Goal: Find contact information: Find contact information

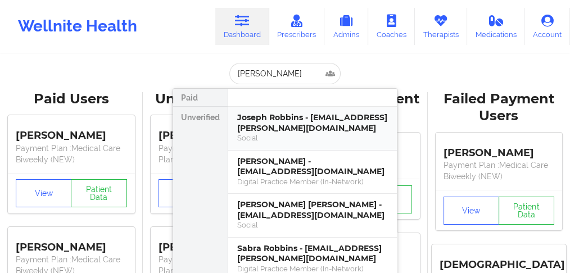
click at [268, 124] on div "Joseph Robbins - [EMAIL_ADDRESS][PERSON_NAME][DOMAIN_NAME]" at bounding box center [312, 123] width 151 height 21
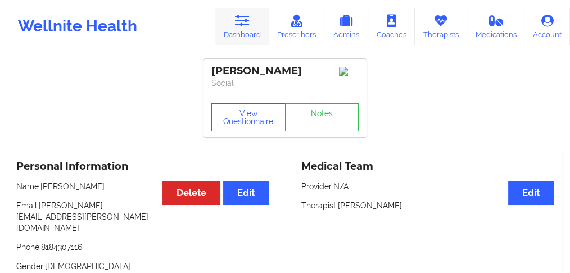
click at [245, 34] on link "Dashboard" at bounding box center [242, 26] width 54 height 37
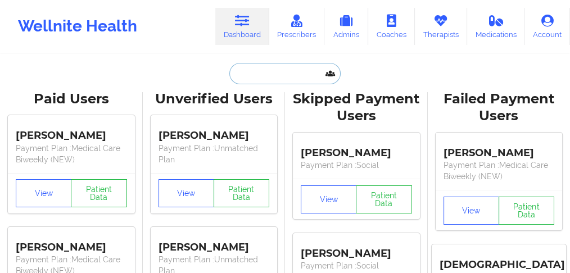
click at [253, 66] on input "text" at bounding box center [285, 73] width 111 height 21
paste input "[PERSON_NAME]"
type input "[PERSON_NAME]"
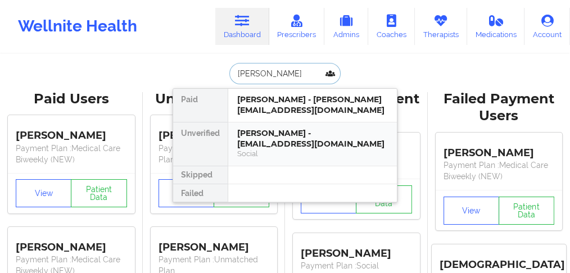
click at [267, 142] on div "[PERSON_NAME] - [EMAIL_ADDRESS][DOMAIN_NAME]" at bounding box center [312, 138] width 151 height 21
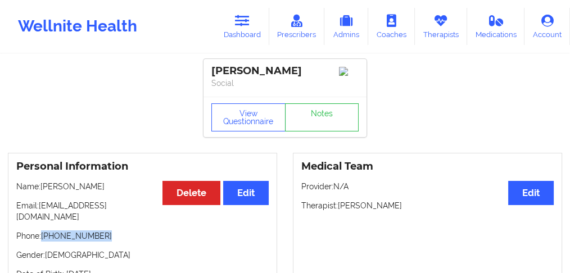
drag, startPoint x: 101, startPoint y: 224, endPoint x: 44, endPoint y: 228, distance: 57.5
click at [44, 231] on p "Phone: [PHONE_NUMBER]" at bounding box center [142, 236] width 253 height 11
copy p "[PHONE_NUMBER]"
click at [239, 34] on link "Dashboard" at bounding box center [242, 26] width 54 height 37
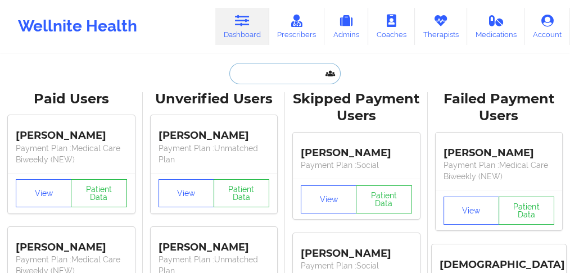
click at [238, 79] on input "text" at bounding box center [285, 73] width 111 height 21
paste input "[PERSON_NAME]"
type input "[PERSON_NAME]"
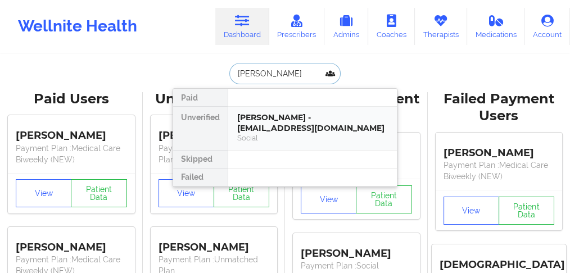
click at [271, 126] on div "[PERSON_NAME] - [EMAIL_ADDRESS][DOMAIN_NAME]" at bounding box center [312, 123] width 151 height 21
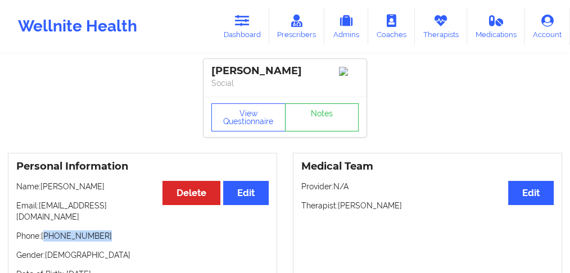
drag, startPoint x: 113, startPoint y: 230, endPoint x: 46, endPoint y: 227, distance: 66.4
click at [46, 231] on p "Phone: [PHONE_NUMBER]" at bounding box center [142, 236] width 253 height 11
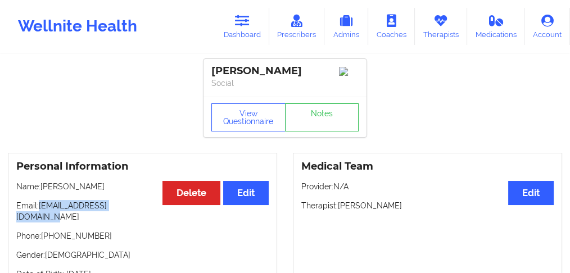
drag, startPoint x: 145, startPoint y: 212, endPoint x: 39, endPoint y: 206, distance: 105.3
click at [39, 206] on p "Email: [EMAIL_ADDRESS][DOMAIN_NAME]" at bounding box center [142, 211] width 253 height 23
copy p "[EMAIL_ADDRESS][DOMAIN_NAME]"
